Goal: Information Seeking & Learning: Learn about a topic

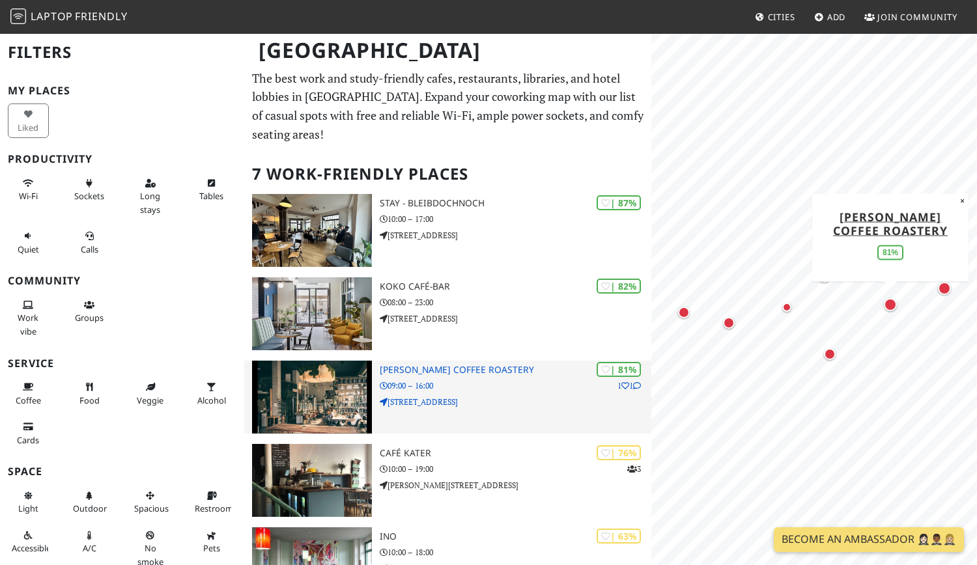
scroll to position [135, 0]
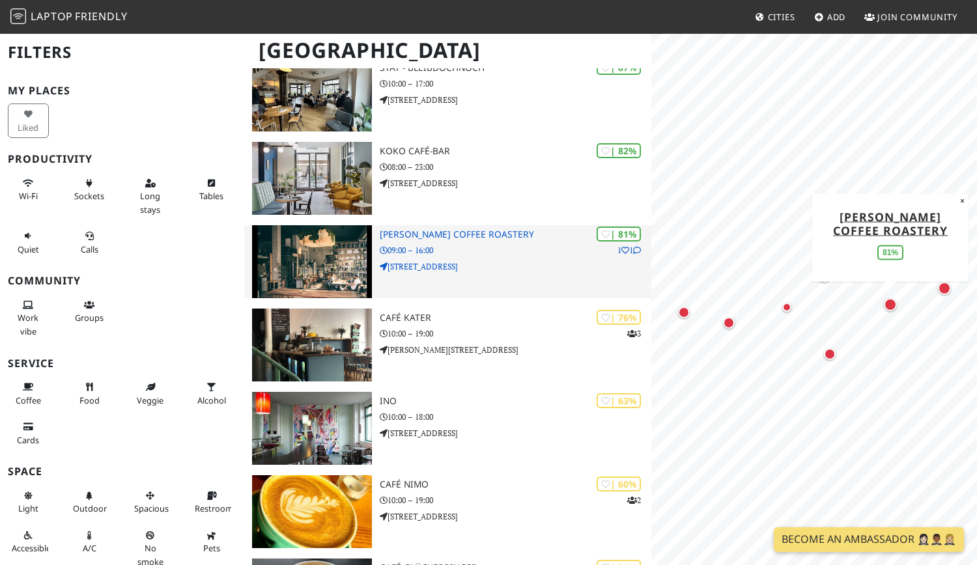
click at [505, 254] on p "09:00 – 16:00" at bounding box center [516, 250] width 272 height 12
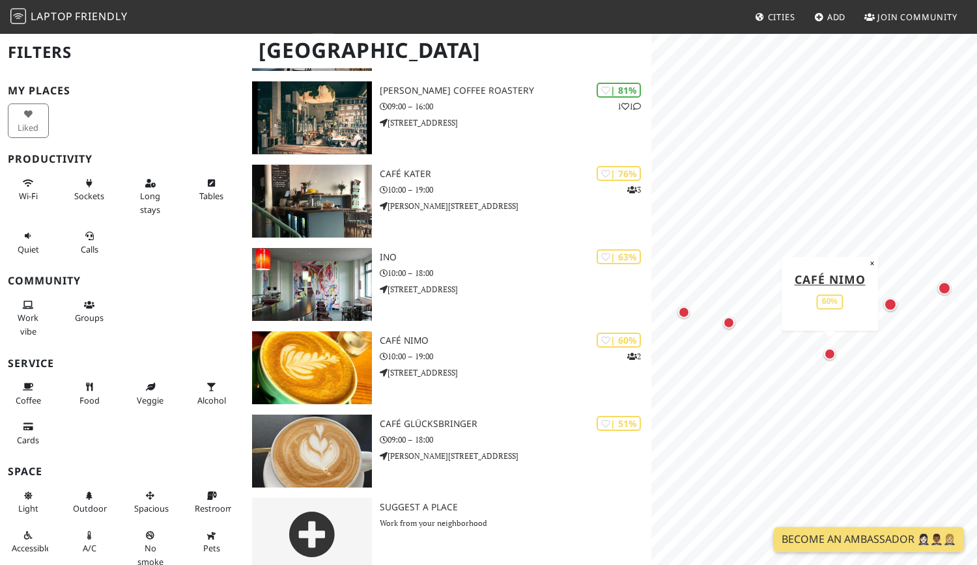
scroll to position [296, 0]
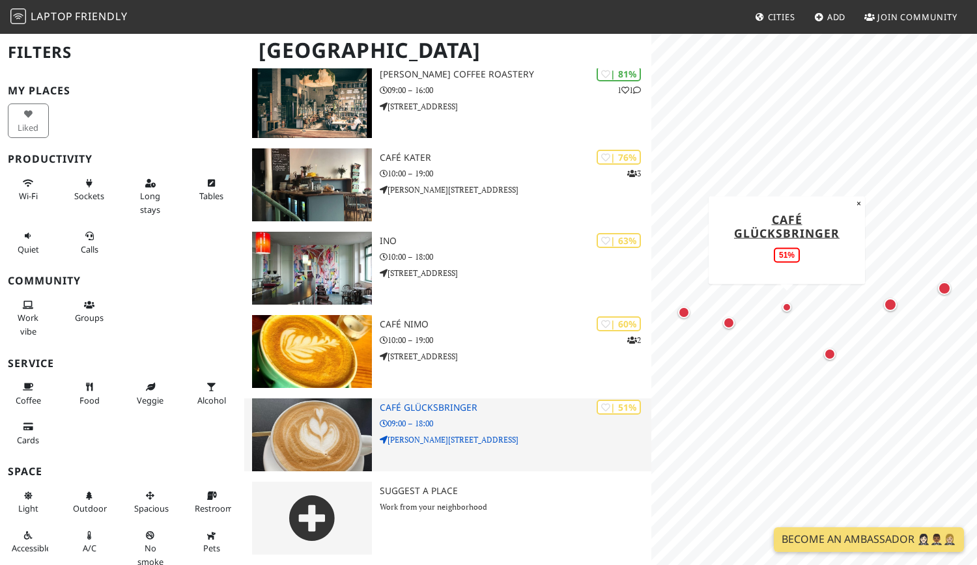
click at [335, 440] on img at bounding box center [312, 435] width 120 height 73
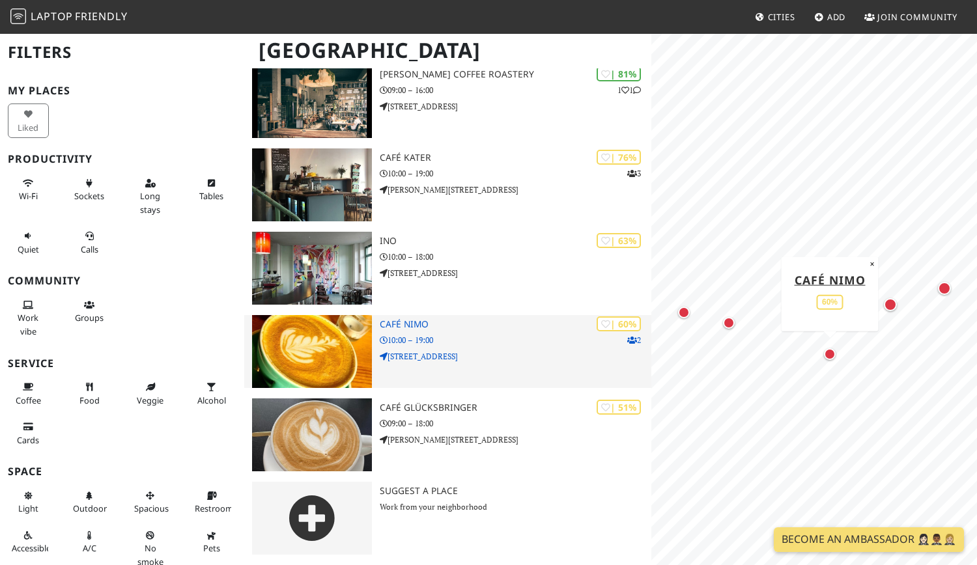
click at [299, 322] on img at bounding box center [312, 351] width 120 height 73
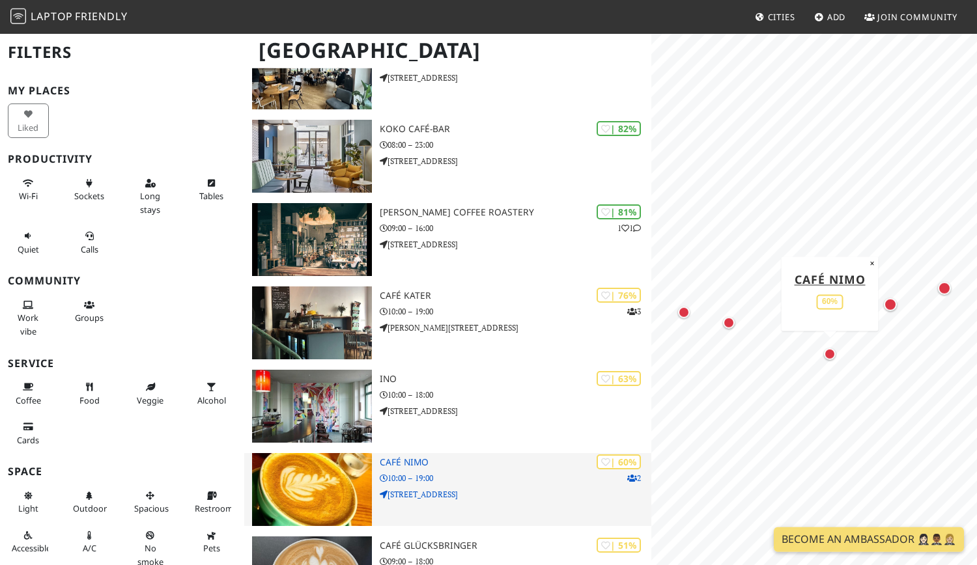
scroll to position [125, 0]
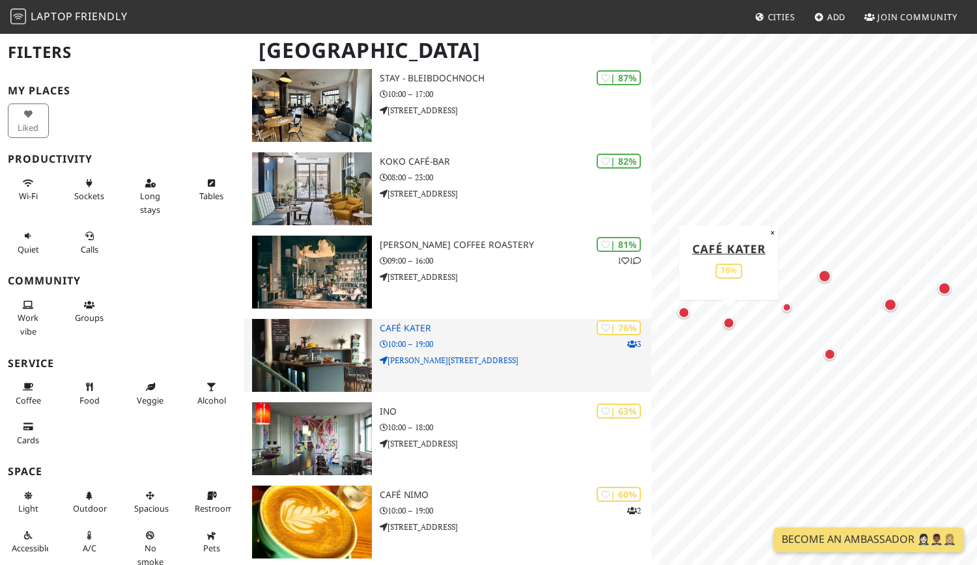
click at [315, 365] on img at bounding box center [312, 355] width 120 height 73
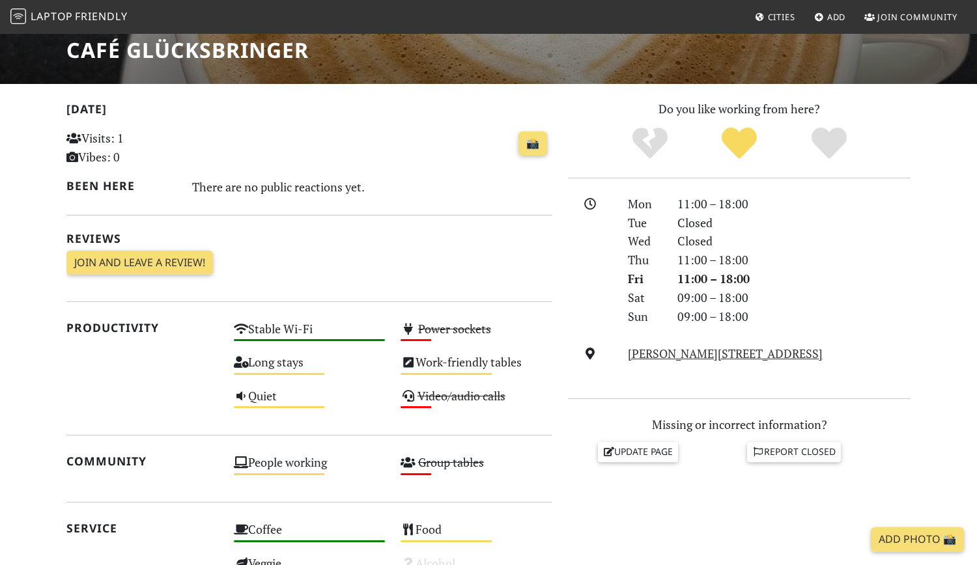
scroll to position [327, 0]
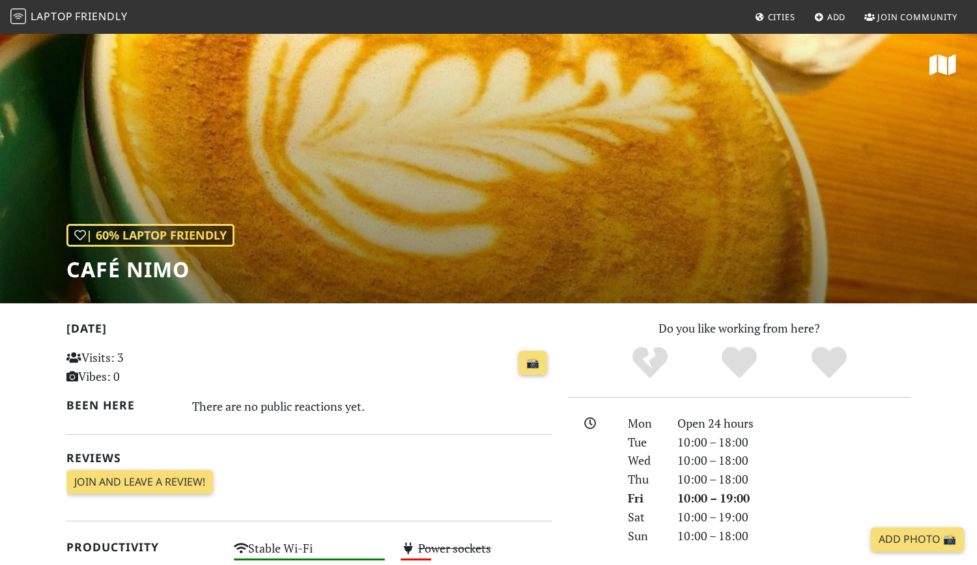
scroll to position [360, 0]
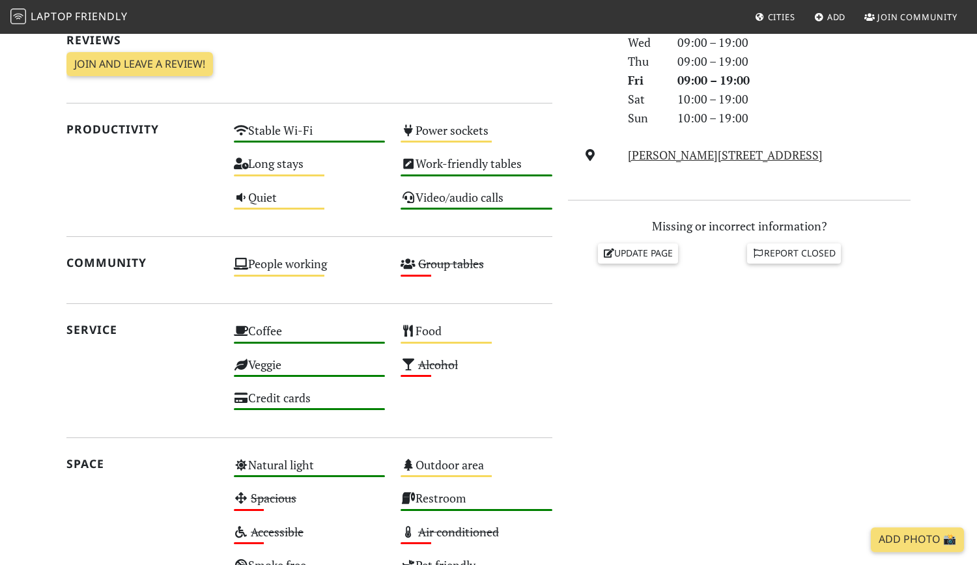
scroll to position [432, 0]
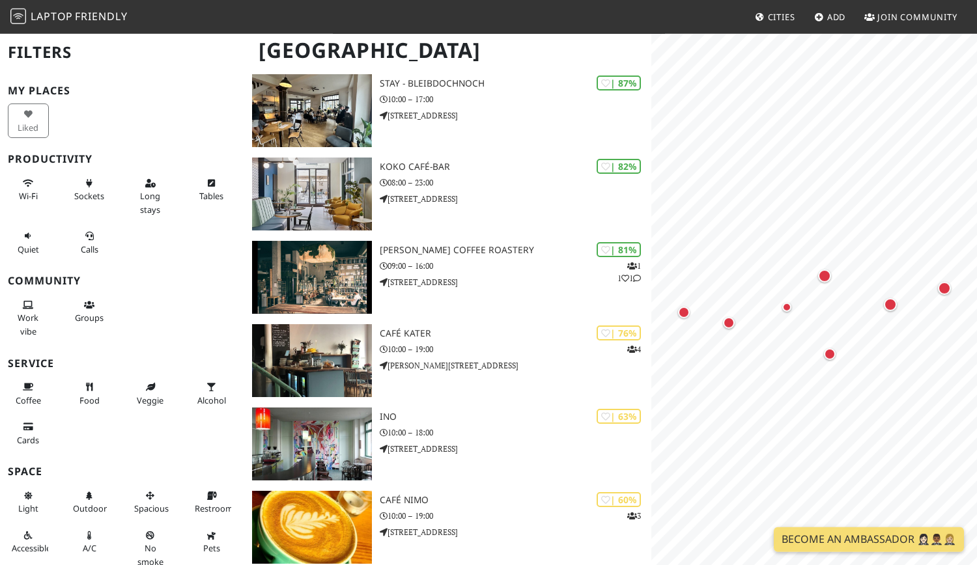
scroll to position [122, 0]
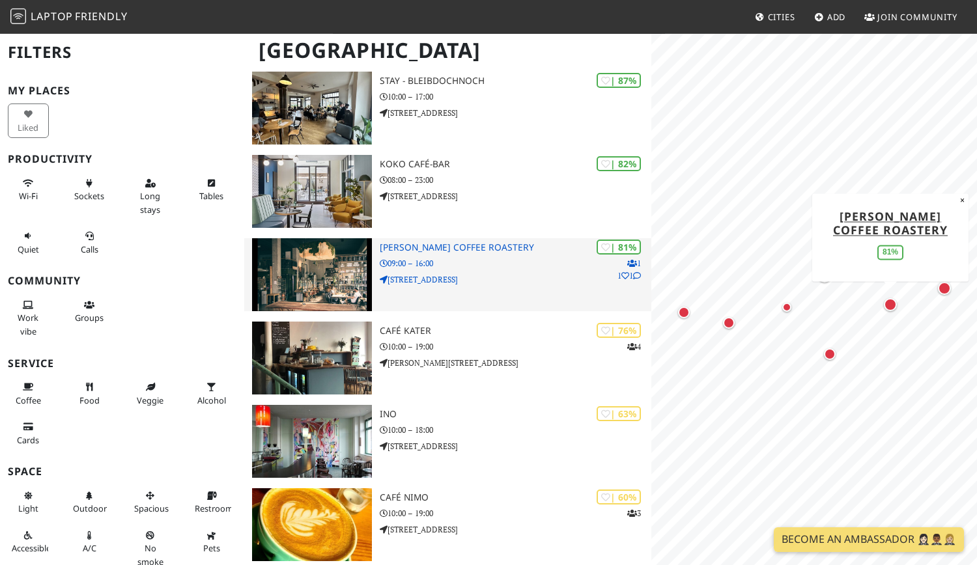
click at [457, 273] on div "| 81% 1 1 1 Franz Morish Coffee Roastery 09:00 – 16:00 Goldschmidtstraße 39" at bounding box center [516, 274] width 272 height 73
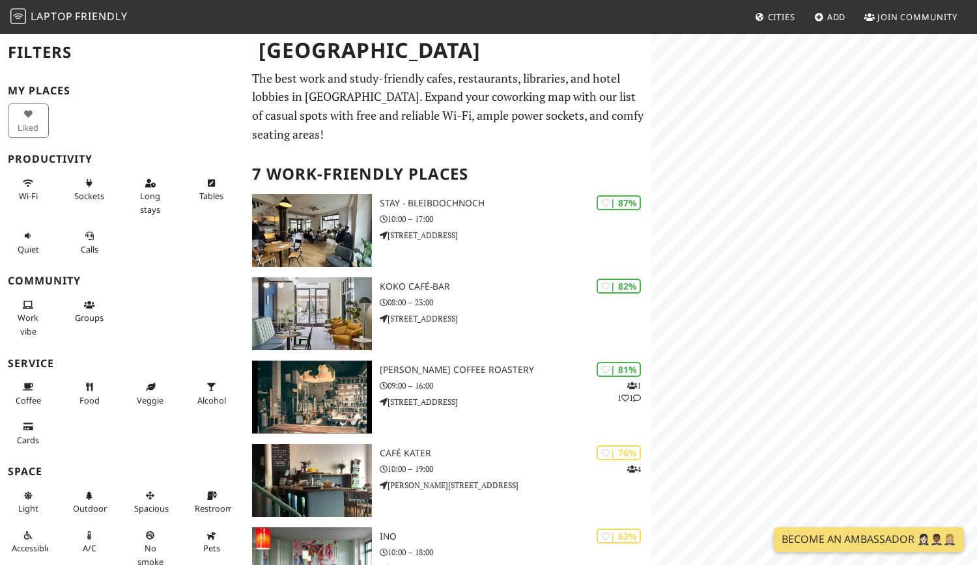
scroll to position [296, 0]
